Goal: Task Accomplishment & Management: Use online tool/utility

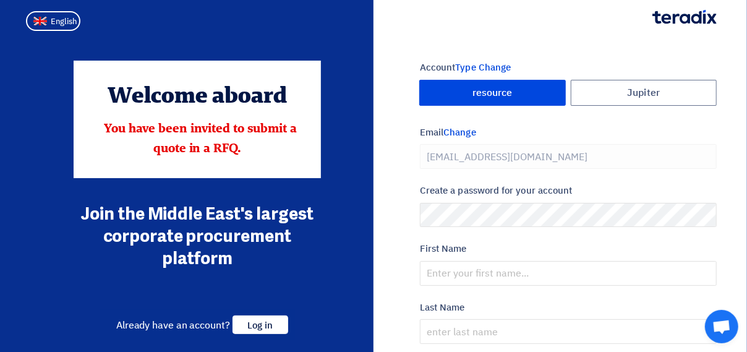
type input "[PHONE_NUMBER]"
click at [262, 318] on span "Log in" at bounding box center [261, 324] width 56 height 19
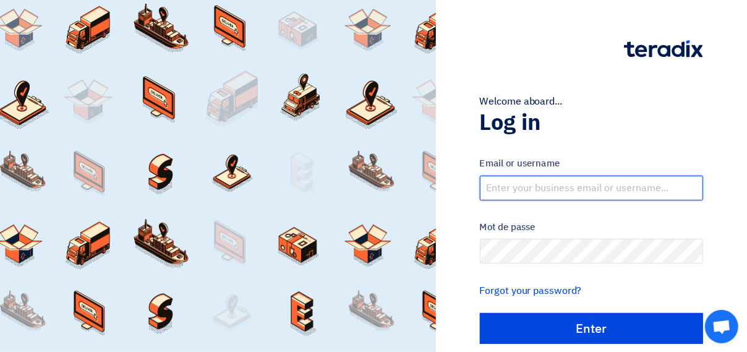
click at [570, 190] on input "text" at bounding box center [591, 188] width 223 height 25
type input "[EMAIL_ADDRESS][DOMAIN_NAME]"
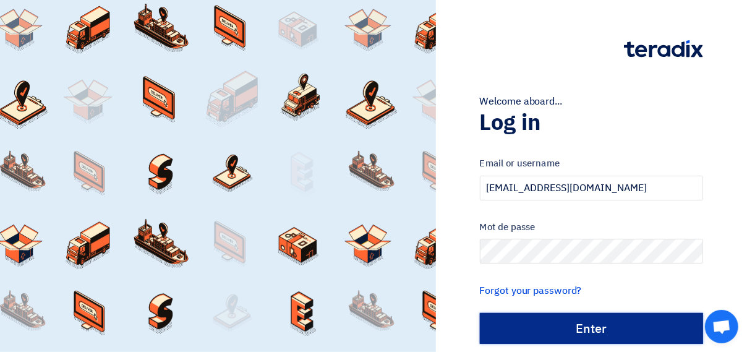
click at [559, 328] on input "الدخول" at bounding box center [591, 328] width 223 height 31
type input "Sign in"
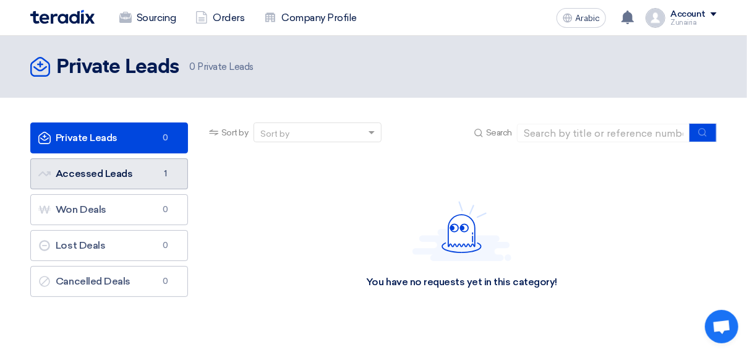
click at [105, 173] on font "Accessed Leads Accessed Leads" at bounding box center [85, 174] width 94 height 12
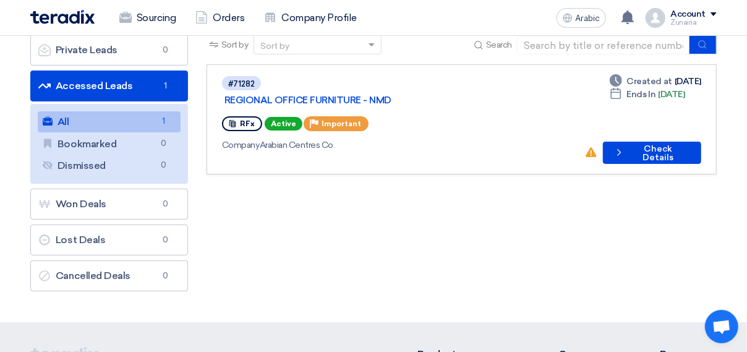
scroll to position [62, 0]
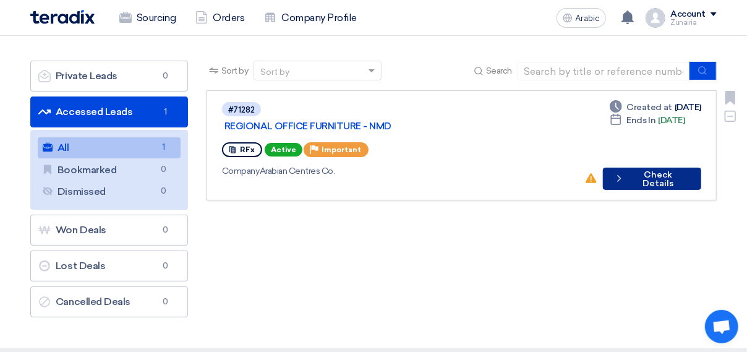
click at [621, 175] on use at bounding box center [620, 178] width 4 height 7
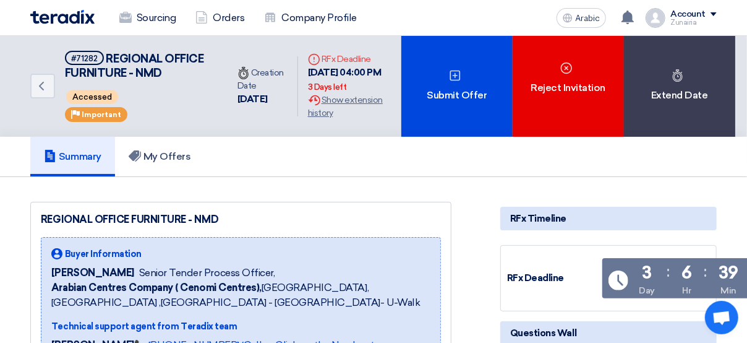
click at [344, 173] on div "Summary My Offers" at bounding box center [373, 157] width 686 height 40
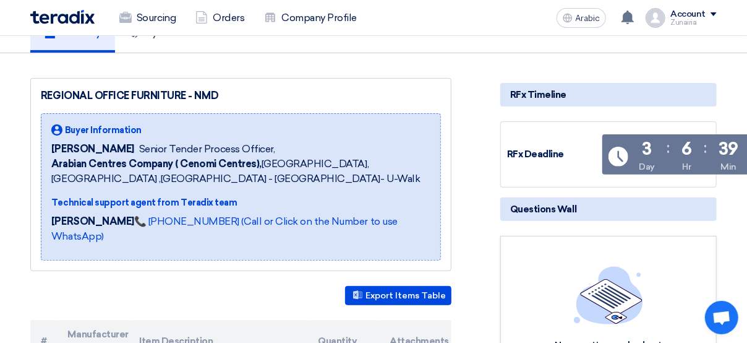
scroll to position [186, 0]
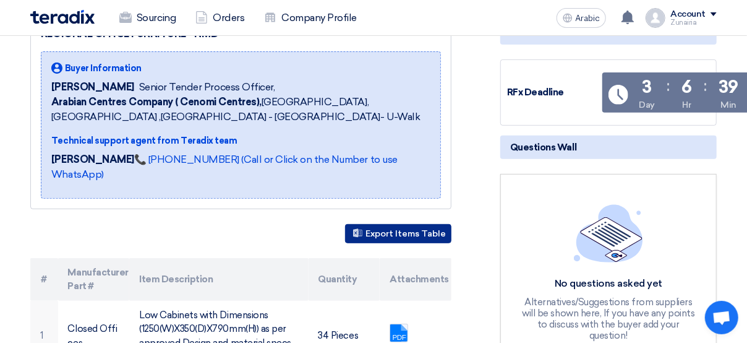
click at [357, 228] on use at bounding box center [357, 232] width 9 height 9
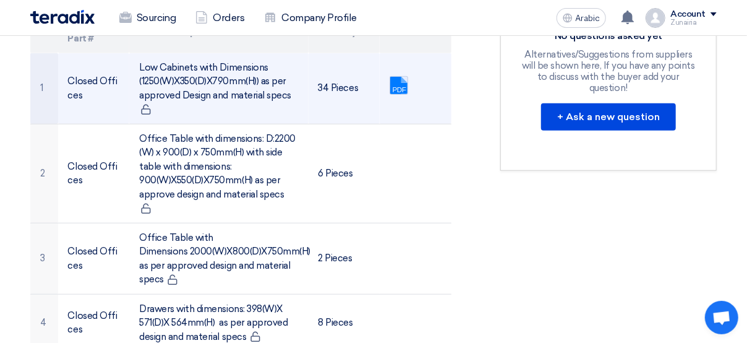
click at [398, 79] on link at bounding box center [439, 114] width 99 height 74
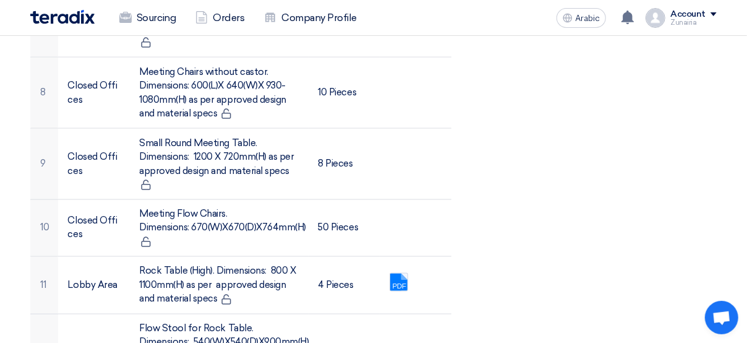
scroll to position [989, 0]
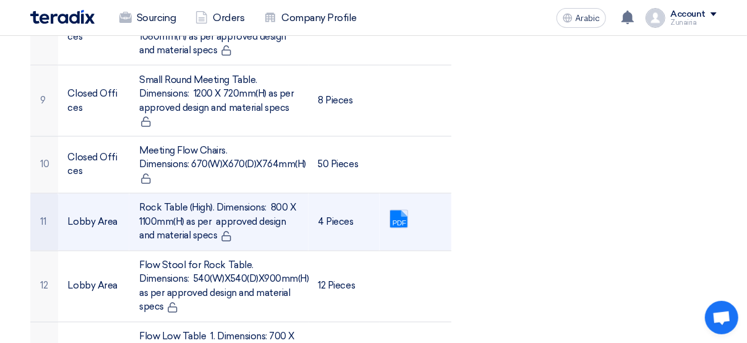
click at [397, 215] on link at bounding box center [439, 247] width 99 height 74
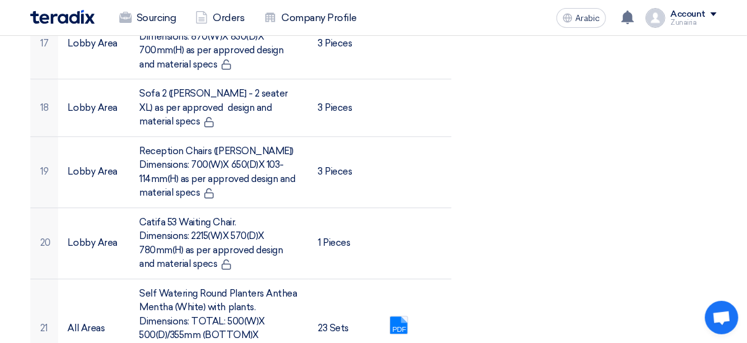
scroll to position [1608, 0]
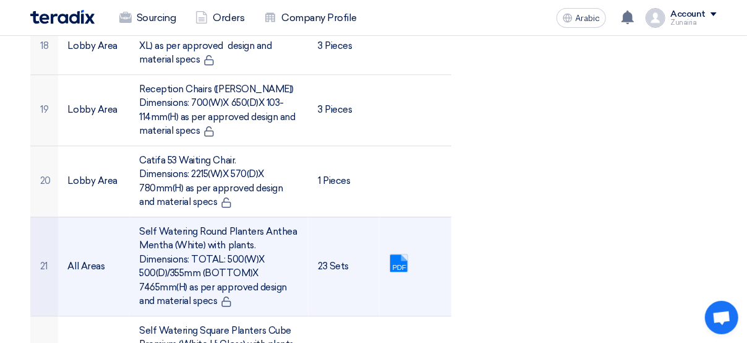
click at [396, 256] on link at bounding box center [439, 291] width 99 height 74
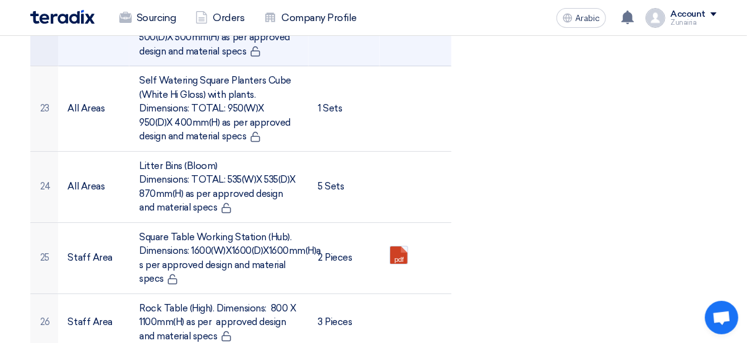
scroll to position [1979, 0]
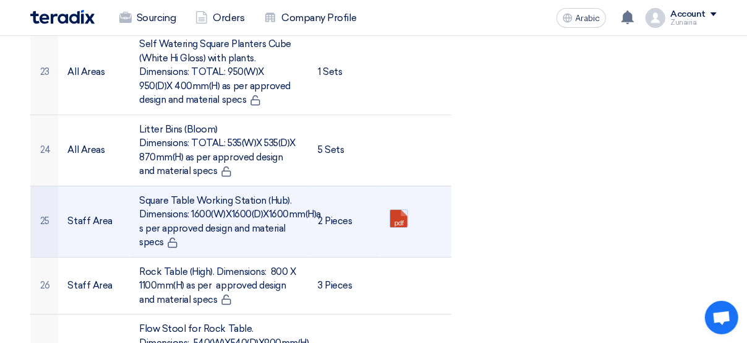
click at [396, 210] on link at bounding box center [439, 247] width 99 height 74
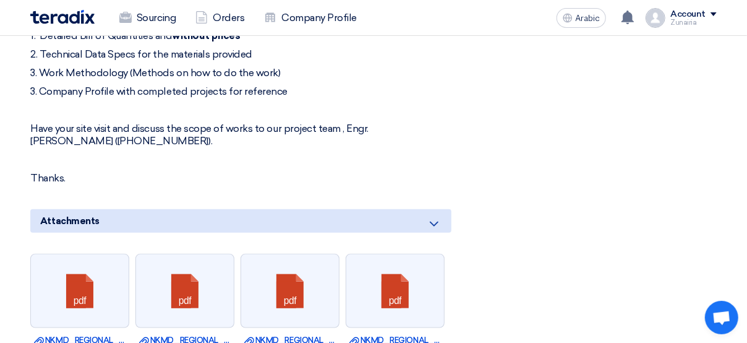
scroll to position [2906, 0]
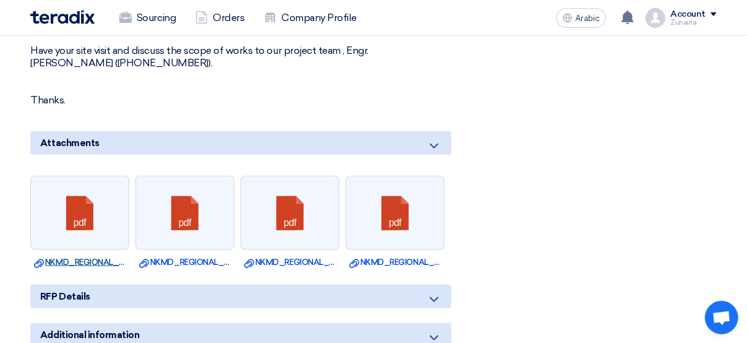
click at [74, 257] on font "Download file NKMD_REGIONAL_OFFICE_FURNITURE_PLANTERS_AUG__.pdf" at bounding box center [160, 261] width 253 height 9
click at [169, 257] on font "Download file NKMD_REGIONAL_OFFICE_FURNITURE_STAFF_AREA_AUG__.pdf" at bounding box center [270, 261] width 263 height 9
click at [296, 257] on font "Download file NKMD_REGIONAL_OFFICE_FURNITURE_LOBBY_JULY__.pdf" at bounding box center [363, 261] width 239 height 9
click at [386, 257] on font "Download file NKMD_REGIONAL_OFFICE_FURNITURE_CLOSE_OFFICE_AUG__.pdf" at bounding box center [484, 261] width 270 height 9
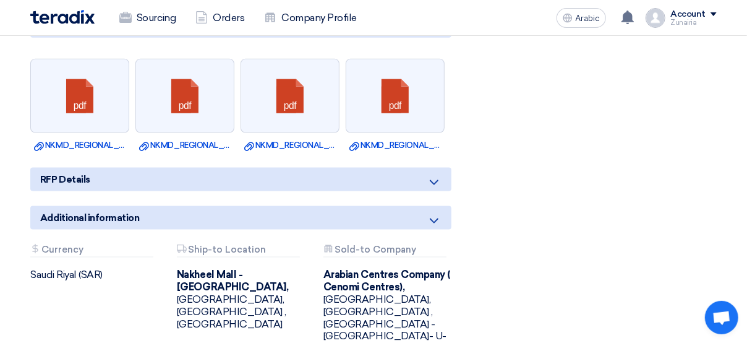
scroll to position [3030, 0]
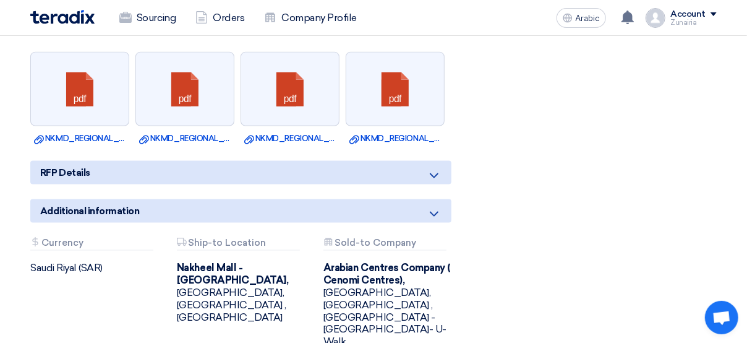
click at [248, 290] on div "Attachments Ship-to Location [GEOGRAPHIC_DATA] - [GEOGRAPHIC_DATA], [GEOGRAPHIC…" at bounding box center [241, 292] width 147 height 111
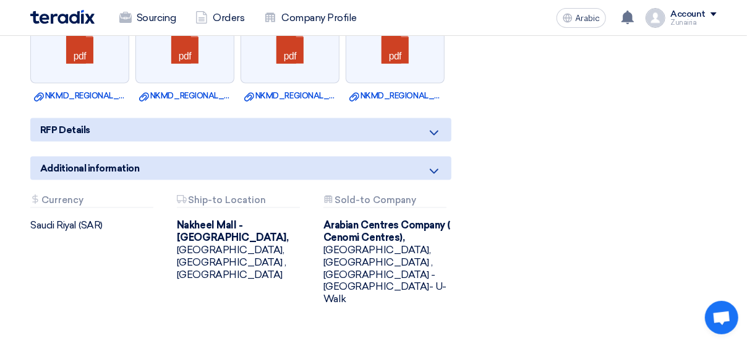
scroll to position [3092, 0]
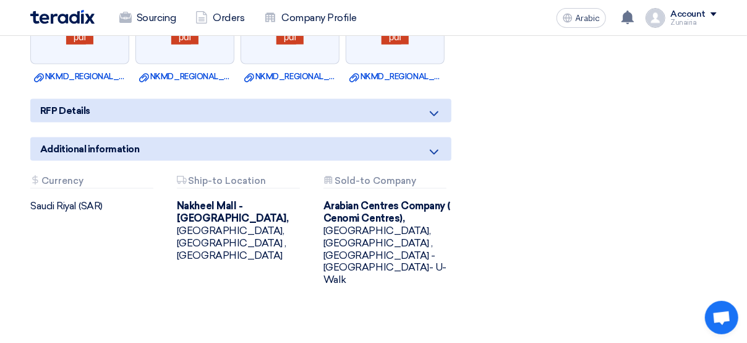
drag, startPoint x: 228, startPoint y: 228, endPoint x: 165, endPoint y: 185, distance: 75.6
click at [165, 185] on div "Attachments Currency [GEOGRAPHIC_DATA] (SAR) Attachments Ship-to Location [GEOG…" at bounding box center [241, 241] width 440 height 130
drag, startPoint x: 165, startPoint y: 185, endPoint x: 212, endPoint y: 236, distance: 69.6
click at [212, 236] on div "Attachments Ship-to Location [GEOGRAPHIC_DATA] - [GEOGRAPHIC_DATA], [GEOGRAPHIC…" at bounding box center [241, 231] width 147 height 111
click at [233, 218] on div "[GEOGRAPHIC_DATA] - [GEOGRAPHIC_DATA], [GEOGRAPHIC_DATA], [GEOGRAPHIC_DATA] ,[G…" at bounding box center [241, 231] width 128 height 62
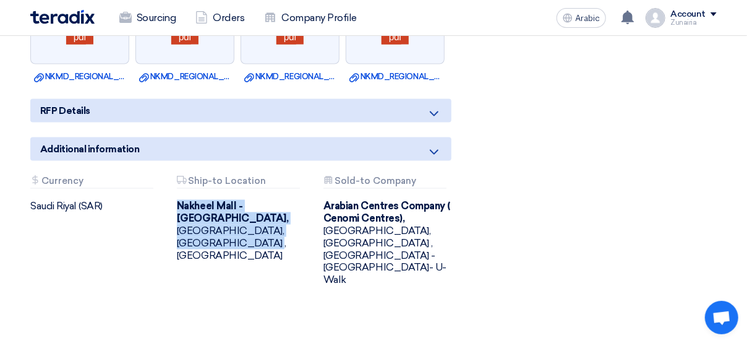
drag, startPoint x: 178, startPoint y: 195, endPoint x: 227, endPoint y: 232, distance: 61.3
click at [227, 232] on div "Attachments Ship-to Location [GEOGRAPHIC_DATA] - [GEOGRAPHIC_DATA], [GEOGRAPHIC…" at bounding box center [241, 231] width 147 height 111
copy font "[GEOGRAPHIC_DATA] - [GEOGRAPHIC_DATA], [GEOGRAPHIC_DATA], [GEOGRAPHIC_DATA] ,[G…"
drag, startPoint x: 241, startPoint y: 243, endPoint x: 250, endPoint y: 246, distance: 9.2
click at [242, 243] on div "Attachments Currency [GEOGRAPHIC_DATA] (SAR) Attachments Ship-to Location [GEOG…" at bounding box center [241, 241] width 440 height 130
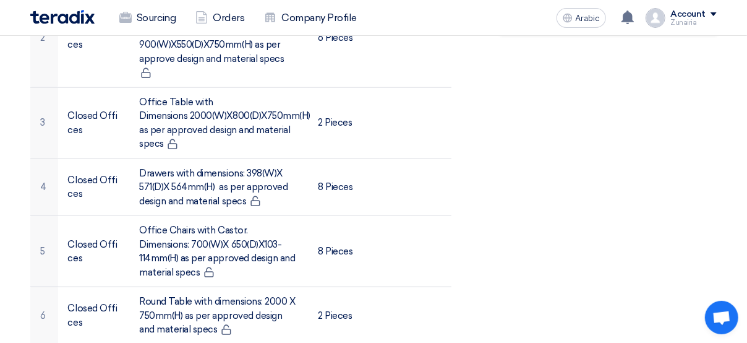
scroll to position [566, 0]
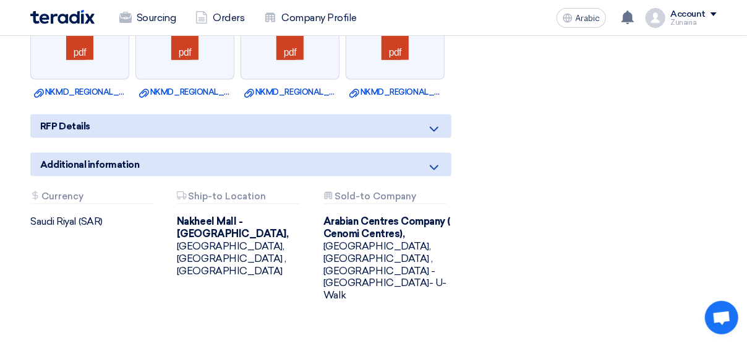
scroll to position [3076, 0]
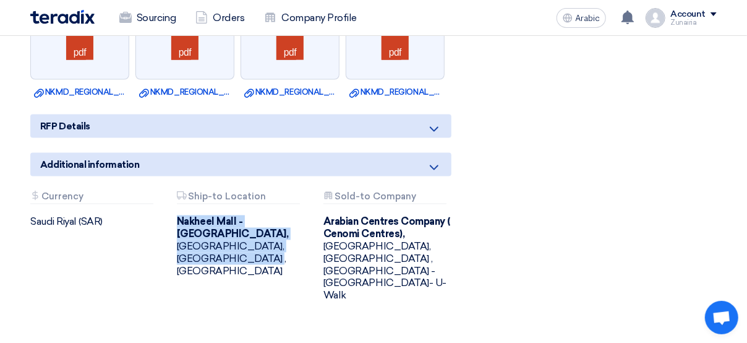
drag, startPoint x: 237, startPoint y: 250, endPoint x: 169, endPoint y: 199, distance: 84.3
click at [169, 199] on div "Attachments Ship-to Location [GEOGRAPHIC_DATA] - [GEOGRAPHIC_DATA], [GEOGRAPHIC…" at bounding box center [241, 246] width 147 height 111
copy font "[GEOGRAPHIC_DATA] - [GEOGRAPHIC_DATA], [GEOGRAPHIC_DATA], [GEOGRAPHIC_DATA] ,[G…"
